Goal: Transaction & Acquisition: Purchase product/service

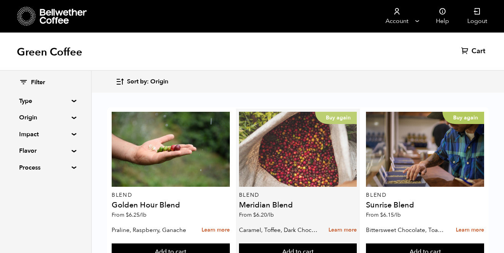
scroll to position [217, 0]
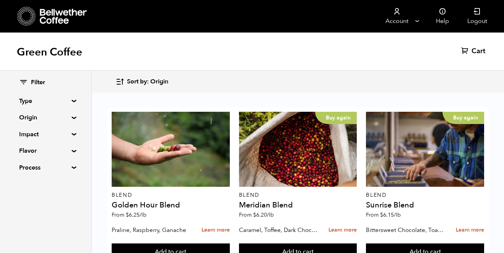
click at [230, 243] on button "Add to cart" at bounding box center [171, 252] width 118 height 18
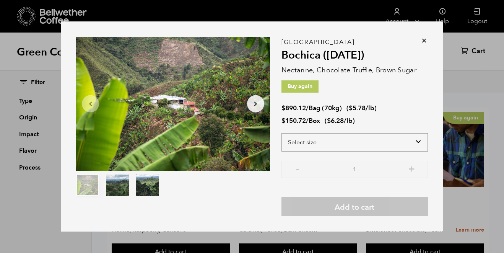
click at [376, 138] on select "Select size Bag (70kg) (154 lbs) Box (24 lbs)" at bounding box center [354, 142] width 146 height 18
select select "box"
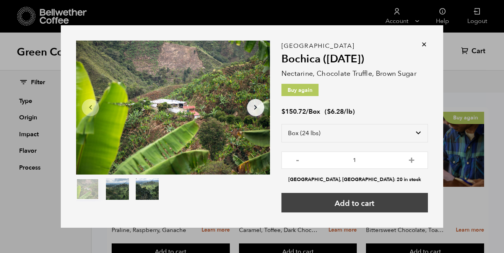
click at [362, 204] on button "Add to cart" at bounding box center [354, 202] width 146 height 19
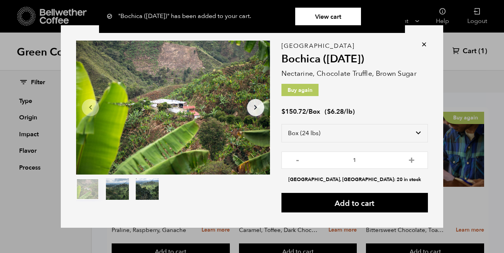
click at [424, 44] on icon at bounding box center [424, 45] width 8 height 8
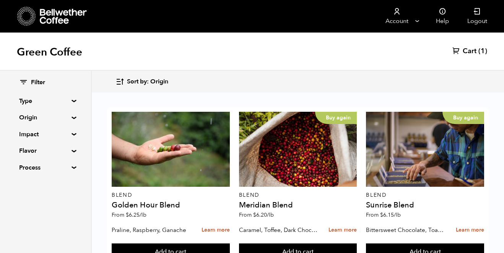
scroll to position [376, 0]
click at [230, 243] on button "Add to cart" at bounding box center [171, 252] width 118 height 18
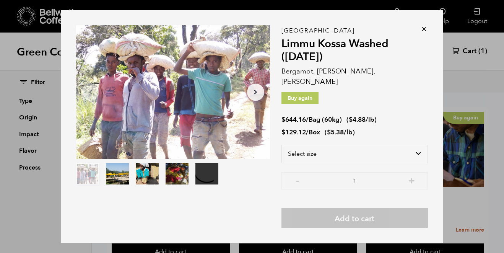
click at [424, 33] on icon at bounding box center [424, 29] width 8 height 8
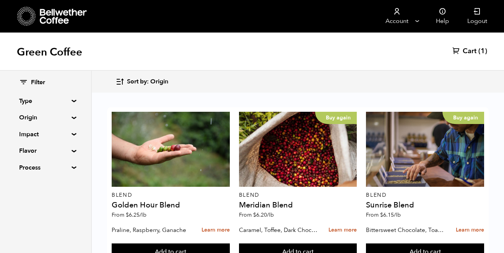
scroll to position [375, 0]
click at [230, 243] on button "Add to cart" at bounding box center [171, 252] width 118 height 18
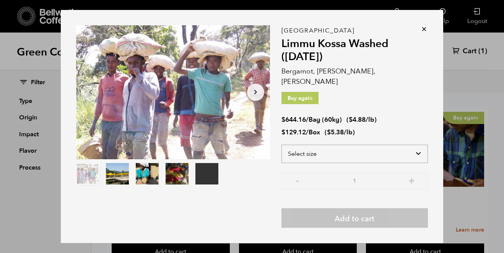
click at [383, 147] on select "Select size Bag (60kg) (132 lbs) Box (24 lbs)" at bounding box center [354, 153] width 146 height 18
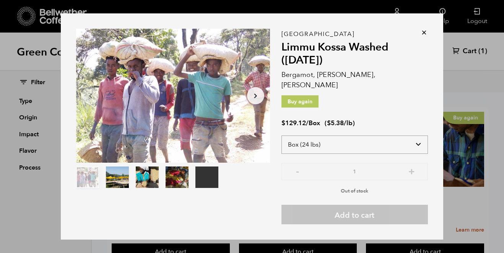
click at [402, 145] on select "Select size Bag (60kg) (132 lbs) Box (24 lbs)" at bounding box center [354, 144] width 146 height 18
select select "bag-3"
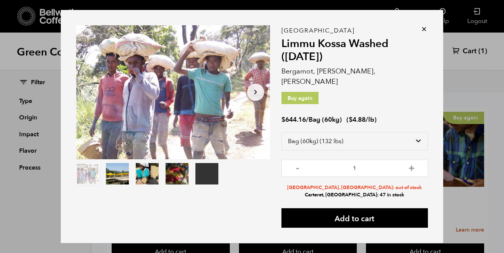
click at [424, 32] on icon at bounding box center [424, 29] width 8 height 8
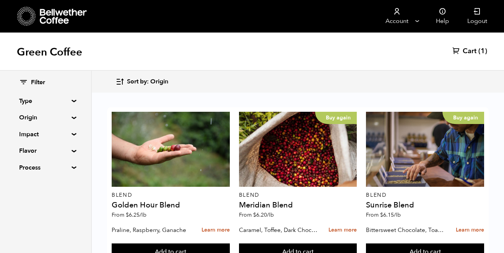
scroll to position [556, 0]
click at [144, 243] on button "Add to cart" at bounding box center [171, 252] width 118 height 18
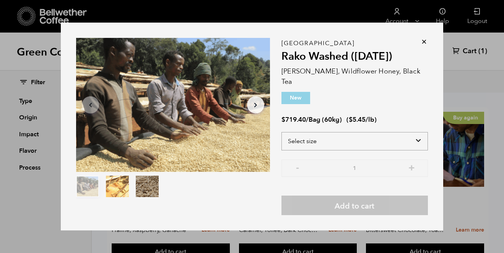
click at [321, 136] on select "Select size Bag (60kg) (132 lbs)" at bounding box center [354, 141] width 146 height 18
select select "bag-3"
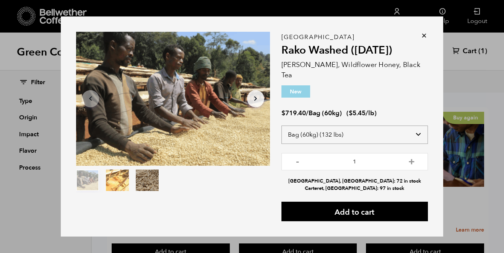
click at [330, 130] on select "Select size Bag (60kg) (132 lbs)" at bounding box center [354, 134] width 146 height 18
click at [422, 39] on icon at bounding box center [424, 36] width 8 height 8
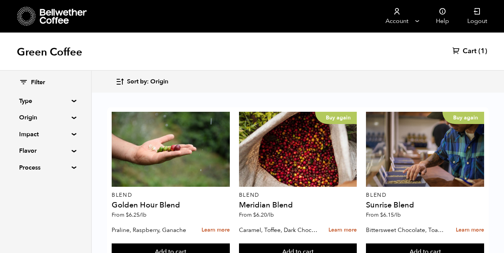
scroll to position [215, 0]
click at [230, 243] on button "Add to cart" at bounding box center [171, 252] width 118 height 18
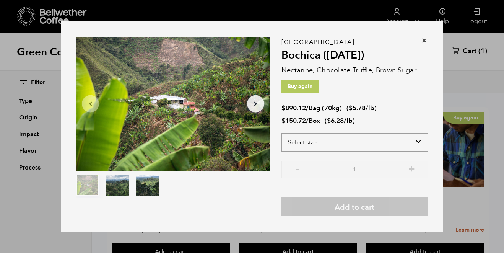
click at [383, 141] on select "Select size Bag (70kg) (154 lbs) Box (24 lbs)" at bounding box center [354, 142] width 146 height 18
select select "box"
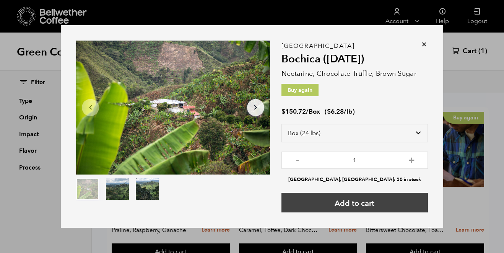
click at [369, 203] on button "Add to cart" at bounding box center [354, 202] width 146 height 19
click at [378, 207] on button "Add to cart" at bounding box center [354, 202] width 146 height 19
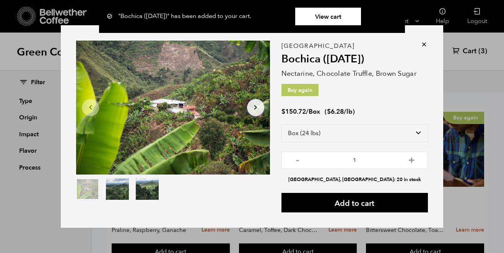
click at [423, 44] on icon at bounding box center [424, 45] width 8 height 8
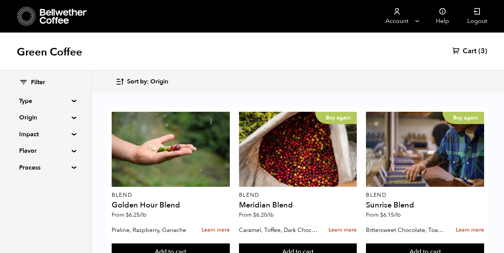
scroll to position [696, 0]
click at [230, 243] on button "Add to cart" at bounding box center [171, 252] width 118 height 18
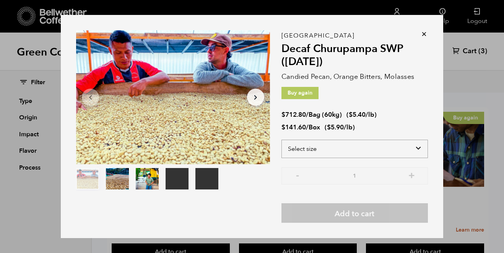
click at [378, 149] on select "Select size Bag (60kg) (132 lbs) Box (24 lbs)" at bounding box center [354, 148] width 146 height 18
select select "box"
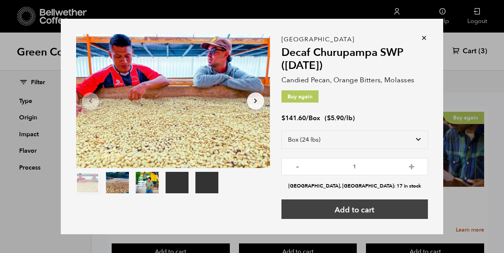
click at [349, 215] on button "Add to cart" at bounding box center [354, 208] width 146 height 19
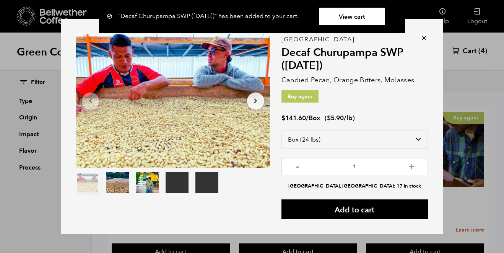
click at [423, 34] on icon at bounding box center [424, 38] width 8 height 8
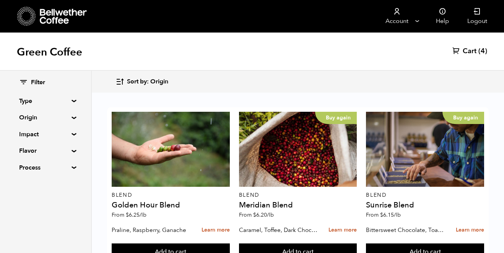
scroll to position [0, 0]
click at [474, 57] on div "Green Coffee Cart (4)" at bounding box center [252, 51] width 504 height 38
click at [472, 55] on span "Cart" at bounding box center [469, 51] width 14 height 9
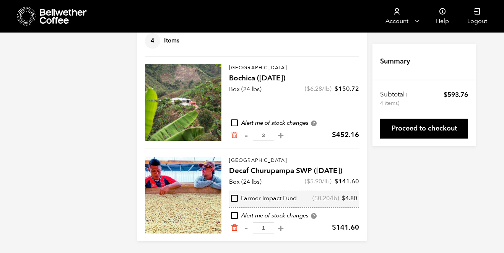
scroll to position [50, 0]
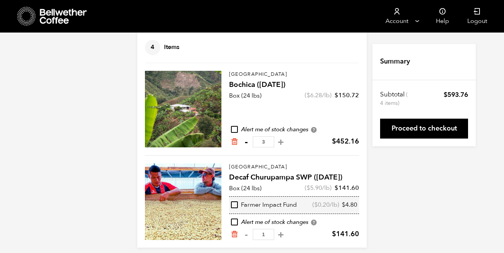
click at [245, 141] on button "-" at bounding box center [246, 142] width 10 height 8
type input "2"
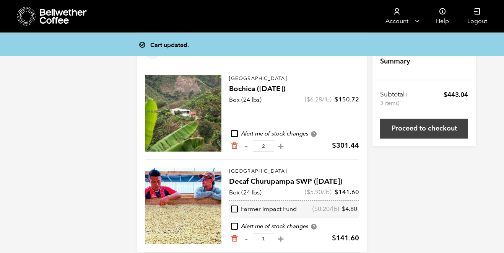
click at [409, 132] on link "Proceed to checkout" at bounding box center [424, 128] width 88 height 20
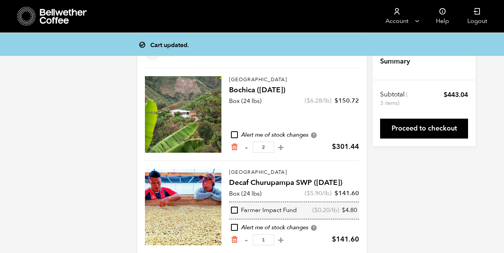
scroll to position [45, 0]
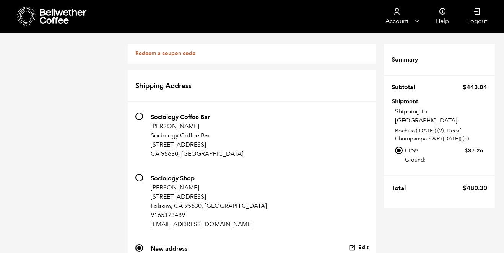
click at [170, 53] on link "Redeem a coupon code" at bounding box center [165, 53] width 60 height 7
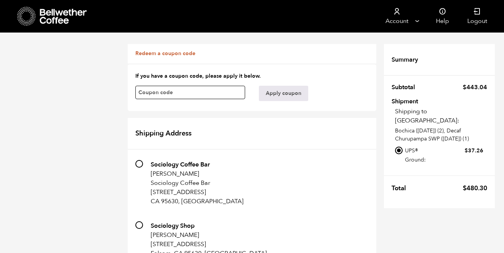
paste input "brbzqruikohws1gr"
type input "brbzqruikohws1gr"
click at [282, 96] on button "Apply coupon" at bounding box center [283, 93] width 49 height 15
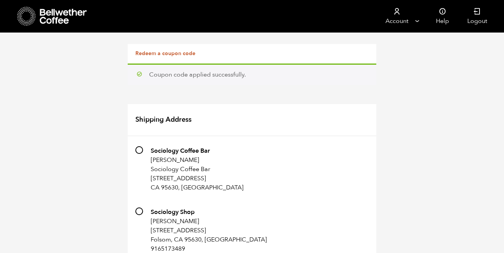
scroll to position [701, 0]
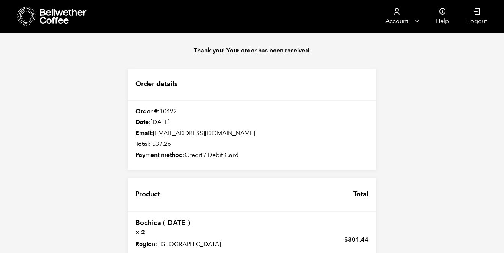
click at [27, 16] on icon at bounding box center [26, 15] width 19 height 19
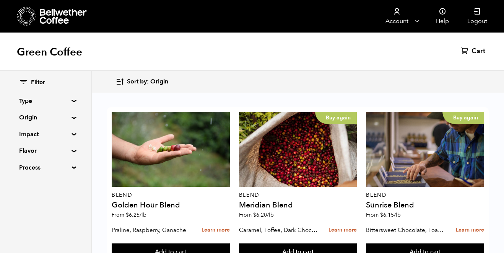
scroll to position [418, 0]
click at [230, 243] on button "Add to cart" at bounding box center [171, 252] width 118 height 18
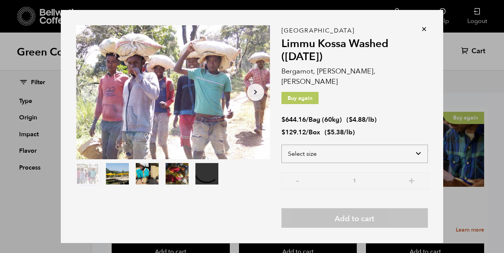
click at [379, 144] on select "Select size Bag (60kg) (132 lbs) Box (24 lbs)" at bounding box center [354, 153] width 146 height 18
select select "bag-3"
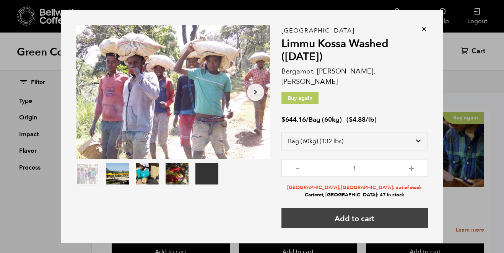
click at [357, 209] on button "Add to cart" at bounding box center [354, 217] width 146 height 19
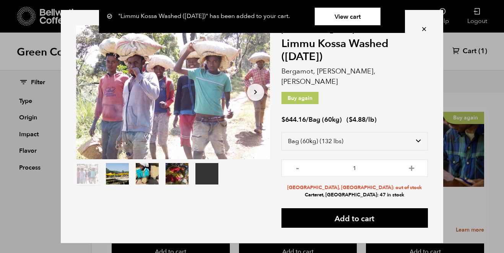
click at [423, 33] on icon at bounding box center [424, 29] width 8 height 8
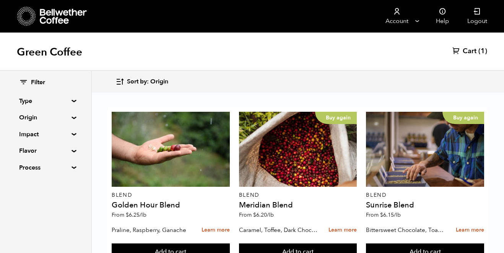
scroll to position [212, 0]
click at [230, 243] on button "Add to cart" at bounding box center [171, 252] width 118 height 18
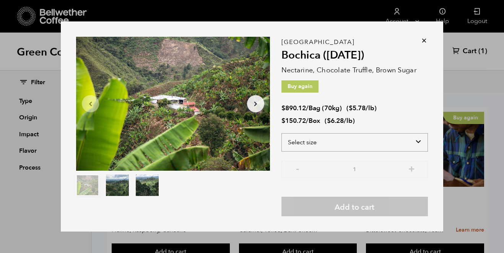
click at [360, 134] on select "Select size Bag (70kg) (154 lbs) Box (24 lbs)" at bounding box center [354, 142] width 146 height 18
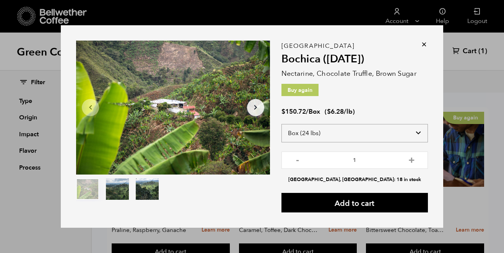
click at [369, 138] on select "Select size Bag (70kg) (154 lbs) Box (24 lbs)" at bounding box center [354, 133] width 146 height 18
select select "bag"
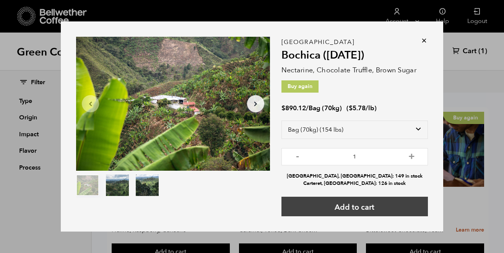
click at [339, 209] on button "Add to cart" at bounding box center [354, 205] width 146 height 19
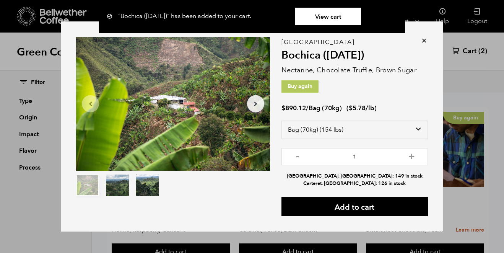
click at [422, 39] on icon at bounding box center [424, 41] width 8 height 8
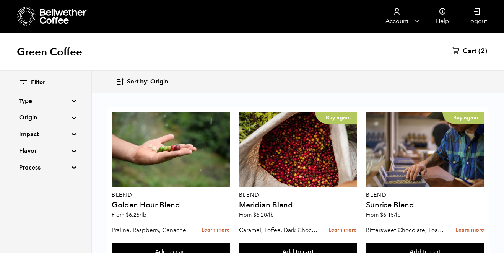
scroll to position [686, 0]
click at [230, 243] on button "Add to cart" at bounding box center [171, 252] width 118 height 18
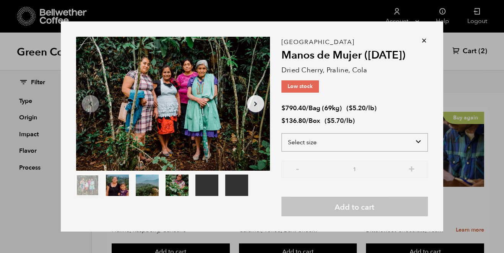
click at [344, 150] on select "Select size Bag (69kg) (152 lbs) Box (24 lbs)" at bounding box center [354, 142] width 146 height 18
select select "bag-2"
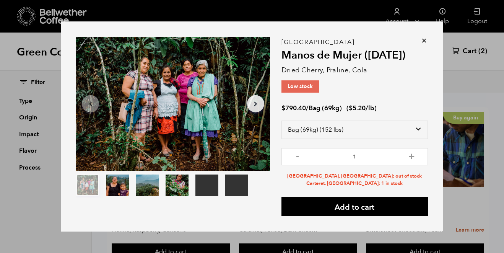
click at [425, 42] on icon at bounding box center [424, 41] width 8 height 8
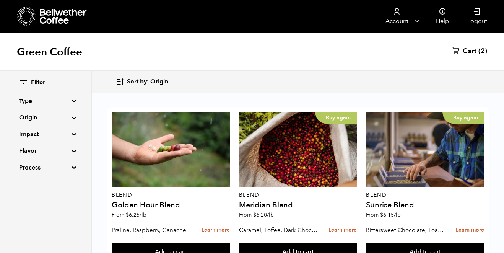
scroll to position [587, 0]
click at [230, 243] on button "Add to cart" at bounding box center [171, 252] width 118 height 18
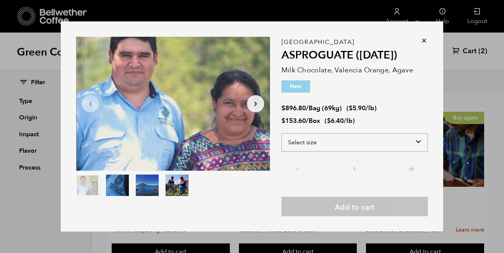
click at [345, 134] on select "Select size Bag (69kg) (152 lbs) Box (24 lbs)" at bounding box center [354, 142] width 146 height 18
select select "bag-2"
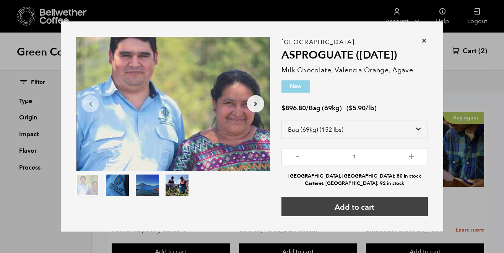
click at [357, 207] on button "Add to cart" at bounding box center [354, 205] width 146 height 19
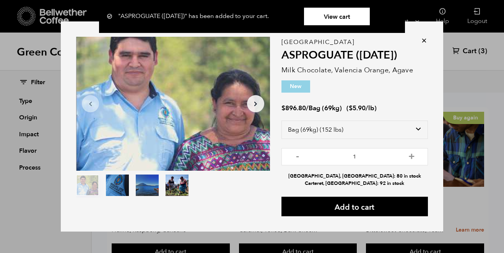
click at [422, 40] on icon at bounding box center [424, 41] width 8 height 8
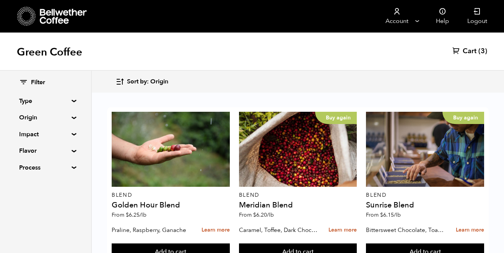
click at [465, 48] on span "Cart" at bounding box center [469, 51] width 14 height 9
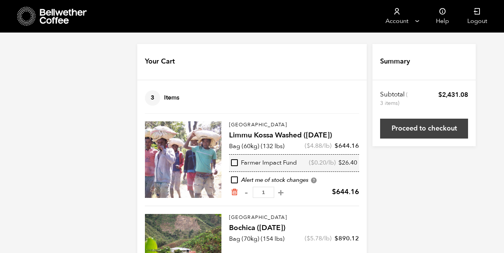
click at [390, 127] on link "Proceed to checkout" at bounding box center [424, 128] width 88 height 20
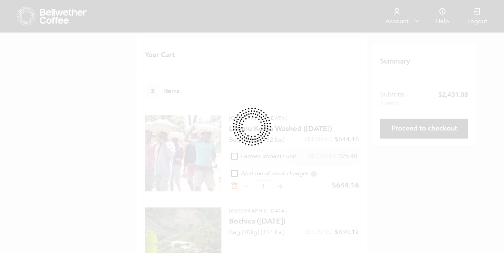
scroll to position [8, 0]
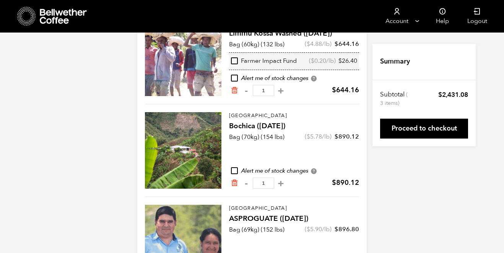
scroll to position [96, 0]
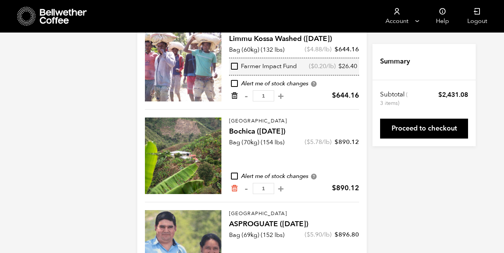
click at [230, 97] on icon "Remove from cart" at bounding box center [234, 96] width 8 height 8
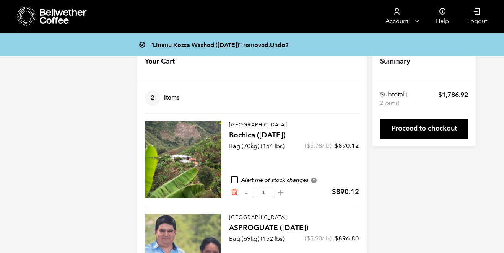
click at [28, 17] on icon at bounding box center [26, 15] width 19 height 19
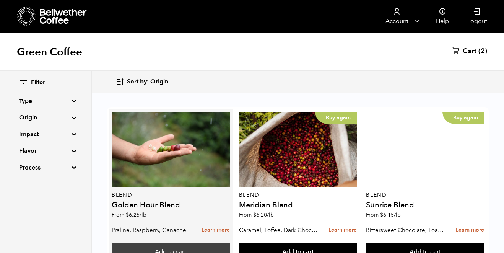
scroll to position [578, 0]
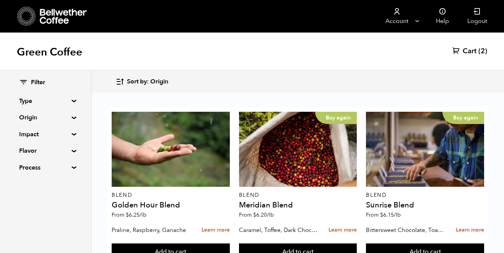
click at [193, 243] on button "Add to cart" at bounding box center [171, 252] width 118 height 18
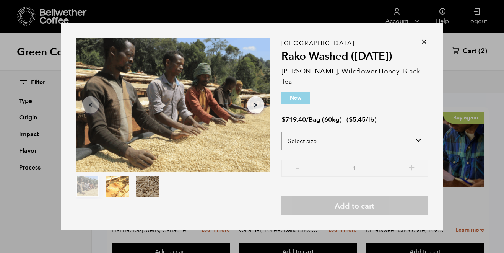
click at [308, 133] on select "Select size Bag (60kg) (132 lbs)" at bounding box center [354, 141] width 146 height 18
select select "bag-3"
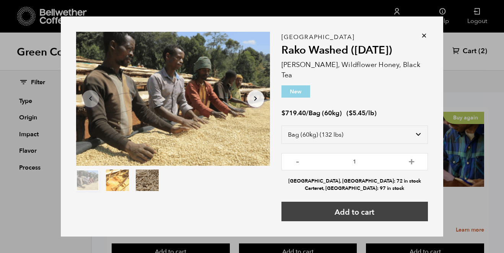
click at [367, 202] on button "Add to cart" at bounding box center [354, 210] width 146 height 19
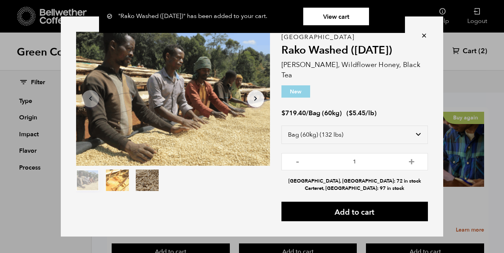
click at [427, 38] on icon at bounding box center [424, 36] width 8 height 8
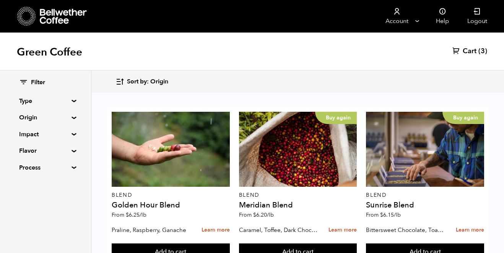
click at [475, 51] on span "Cart" at bounding box center [469, 51] width 14 height 9
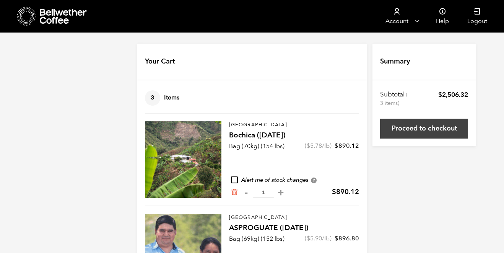
click at [400, 133] on link "Proceed to checkout" at bounding box center [424, 128] width 88 height 20
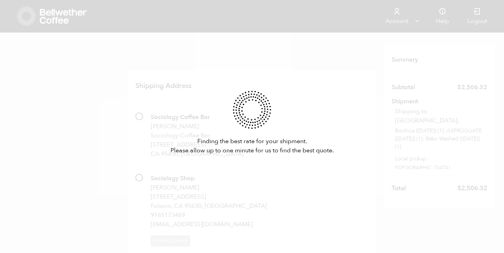
click at [290, 76] on div "Finding the best rate for your shipment. Please allow up to one minute for us t…" at bounding box center [252, 126] width 504 height 253
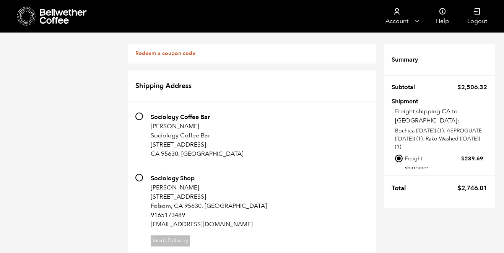
scroll to position [14, 0]
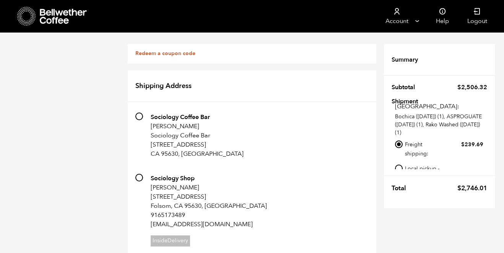
click at [399, 164] on input "Local pickup - [GEOGRAPHIC_DATA], [GEOGRAPHIC_DATA]" at bounding box center [399, 168] width 8 height 8
radio input "true"
click at [173, 57] on div "Redeem a coupon code" at bounding box center [252, 53] width 248 height 19
click at [171, 54] on link "Redeem a coupon code" at bounding box center [165, 53] width 60 height 7
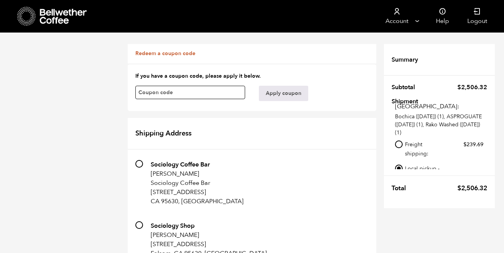
paste input "brbzqruikohws1gr"
type input "brbzqruikohws1gr"
click at [291, 91] on button "Apply coupon" at bounding box center [283, 93] width 49 height 15
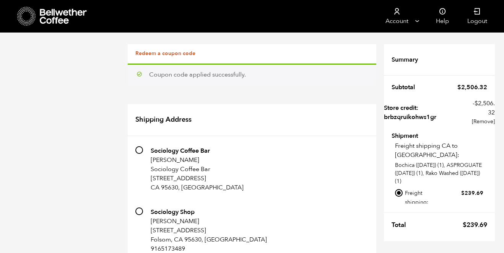
scroll to position [14, 0]
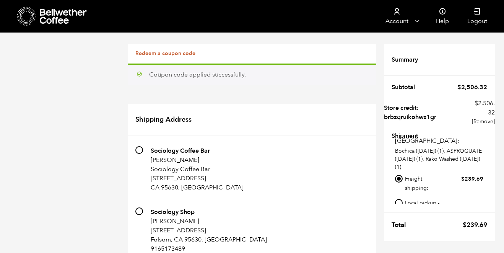
click at [398, 199] on input "Local pickup - [GEOGRAPHIC_DATA], [GEOGRAPHIC_DATA]" at bounding box center [399, 203] width 8 height 8
radio input "true"
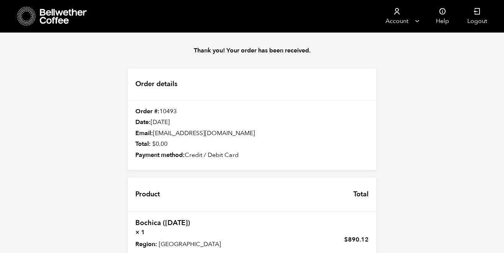
scroll to position [188, 0]
